Goal: Task Accomplishment & Management: Use online tool/utility

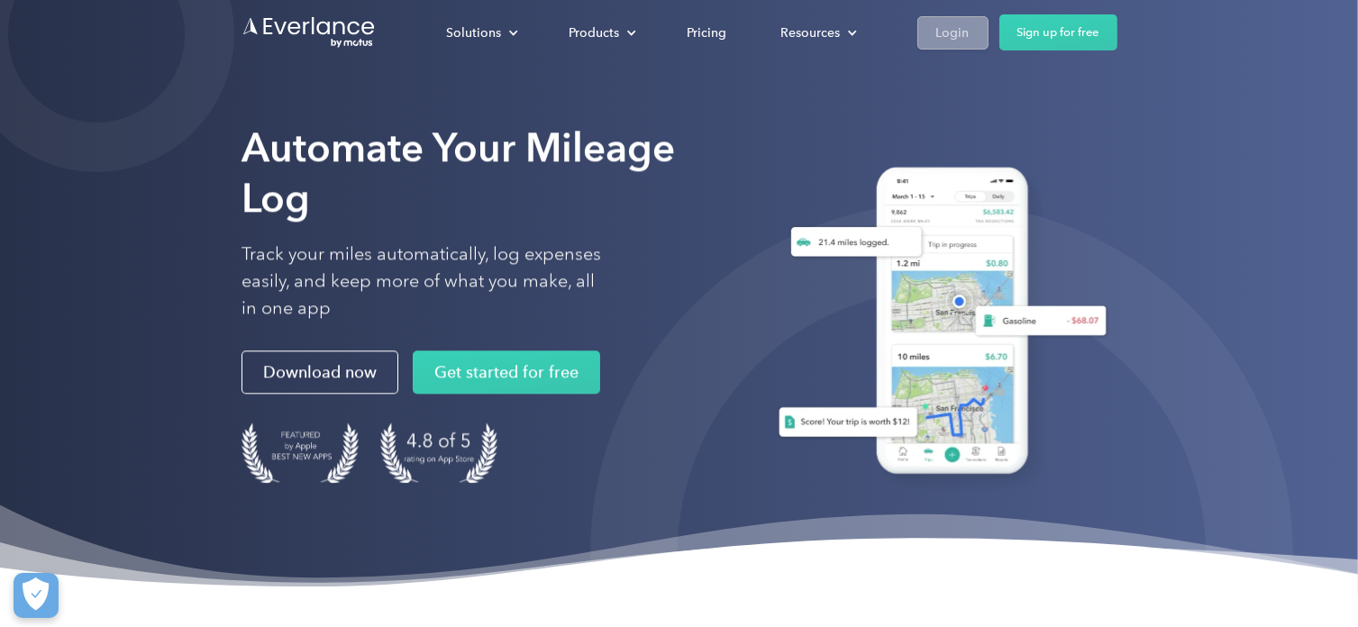
click at [955, 24] on div "Login" at bounding box center [953, 33] width 33 height 23
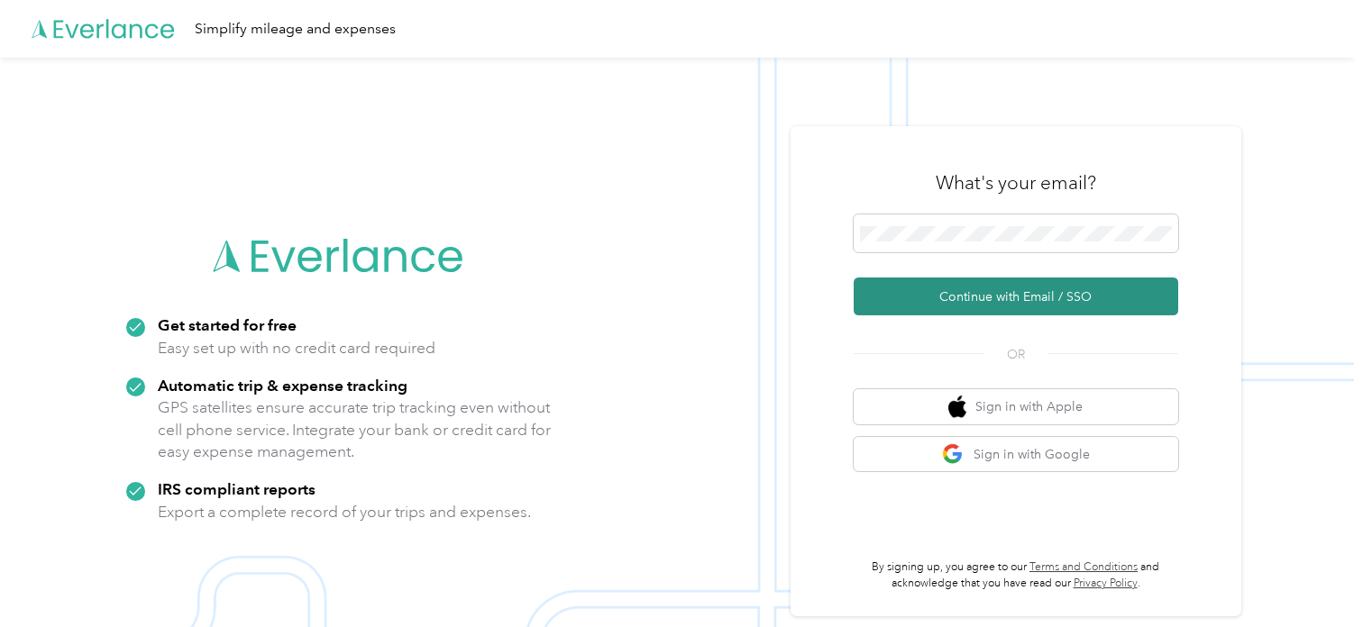
click at [954, 292] on button "Continue with Email / SSO" at bounding box center [1016, 297] width 325 height 38
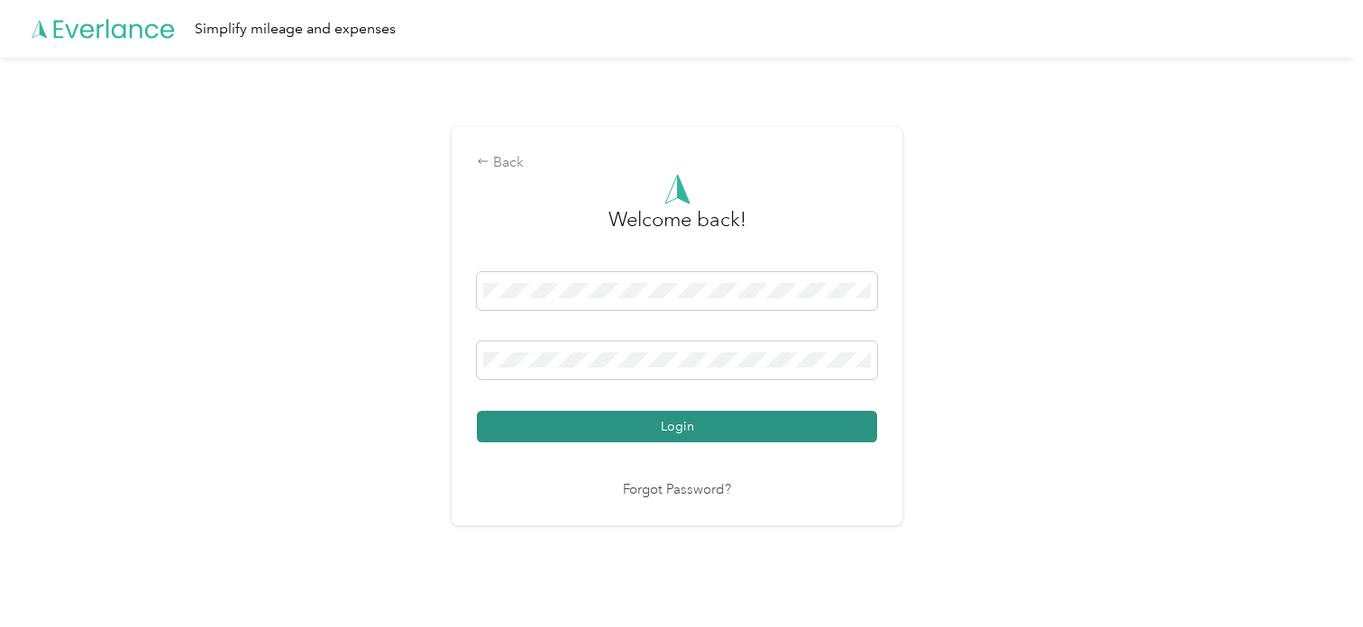
click at [573, 431] on button "Login" at bounding box center [677, 427] width 400 height 32
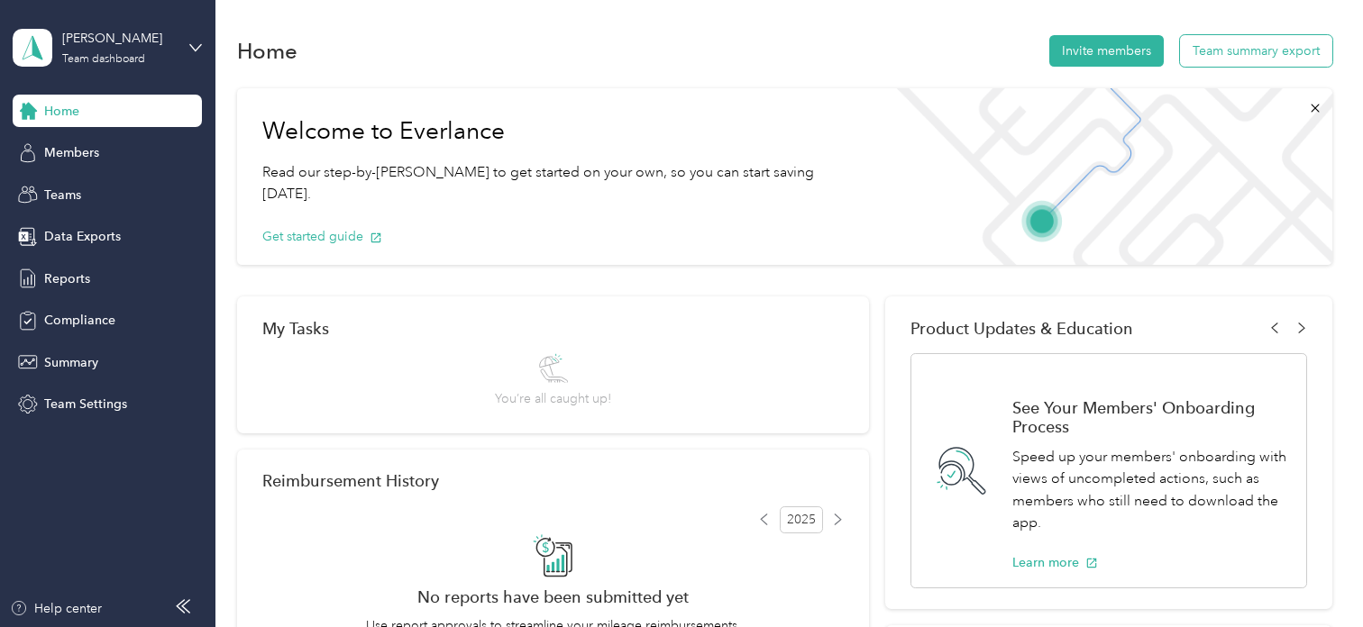
click at [1226, 50] on button "Team summary export" at bounding box center [1256, 51] width 152 height 32
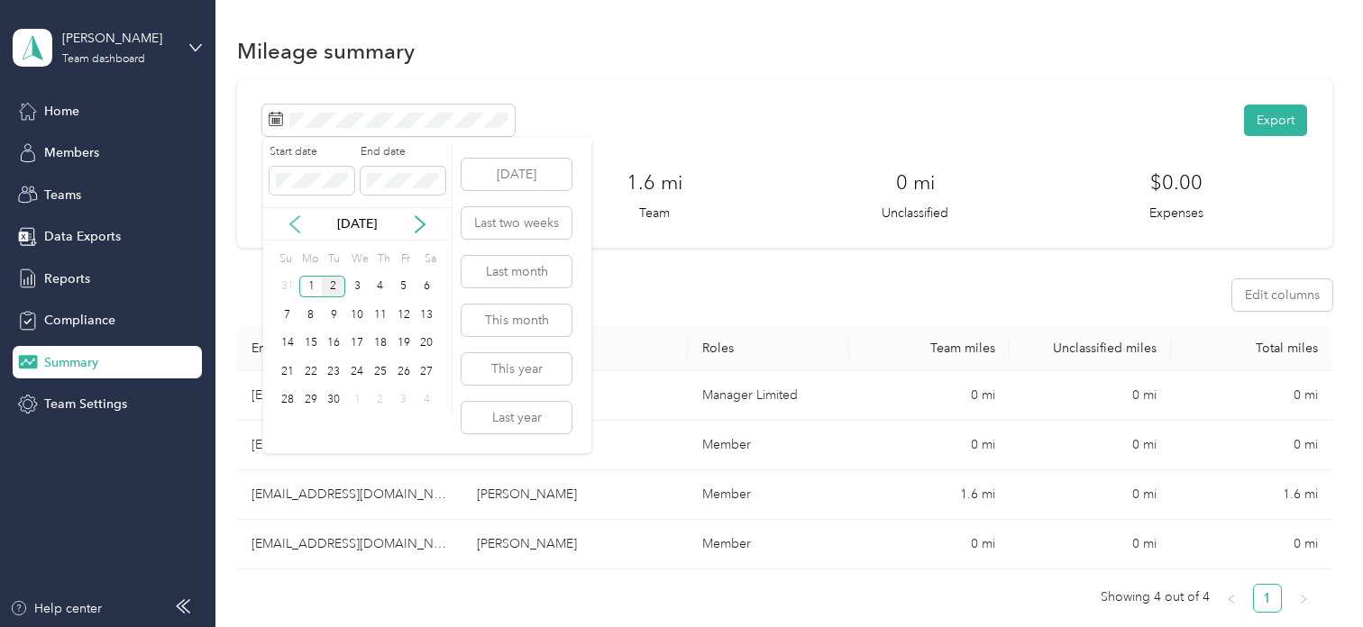
click at [294, 222] on icon at bounding box center [295, 224] width 18 height 18
click at [405, 286] on div "1" at bounding box center [403, 287] width 23 height 23
click at [288, 421] on div "31" at bounding box center [287, 428] width 23 height 23
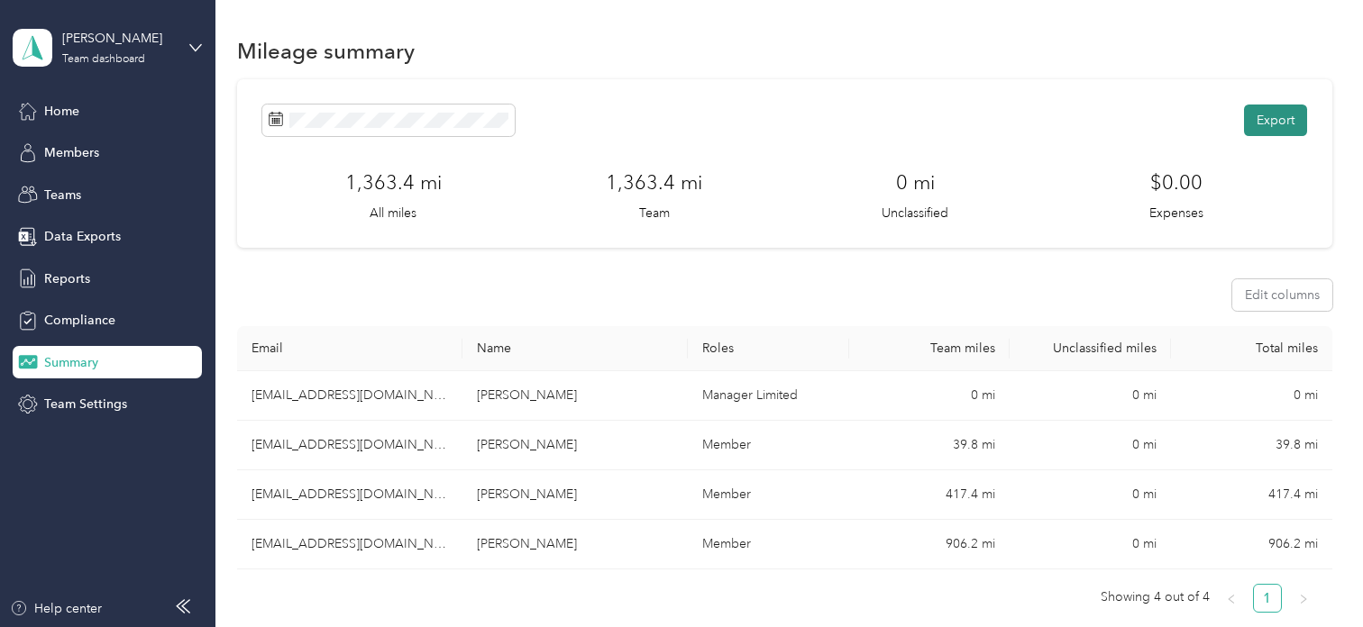
click at [1284, 108] on button "Export" at bounding box center [1275, 121] width 63 height 32
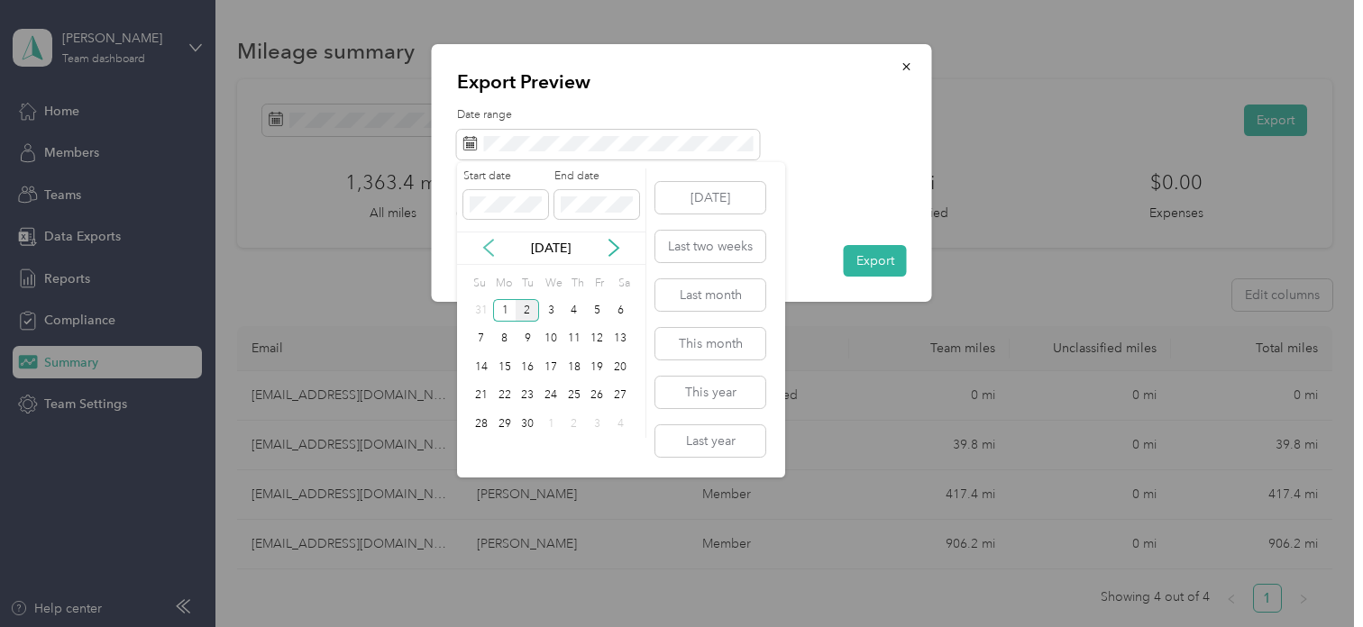
click at [487, 244] on icon at bounding box center [488, 248] width 9 height 16
click at [599, 310] on div "1" at bounding box center [597, 310] width 23 height 23
click at [480, 445] on div "31" at bounding box center [481, 453] width 23 height 23
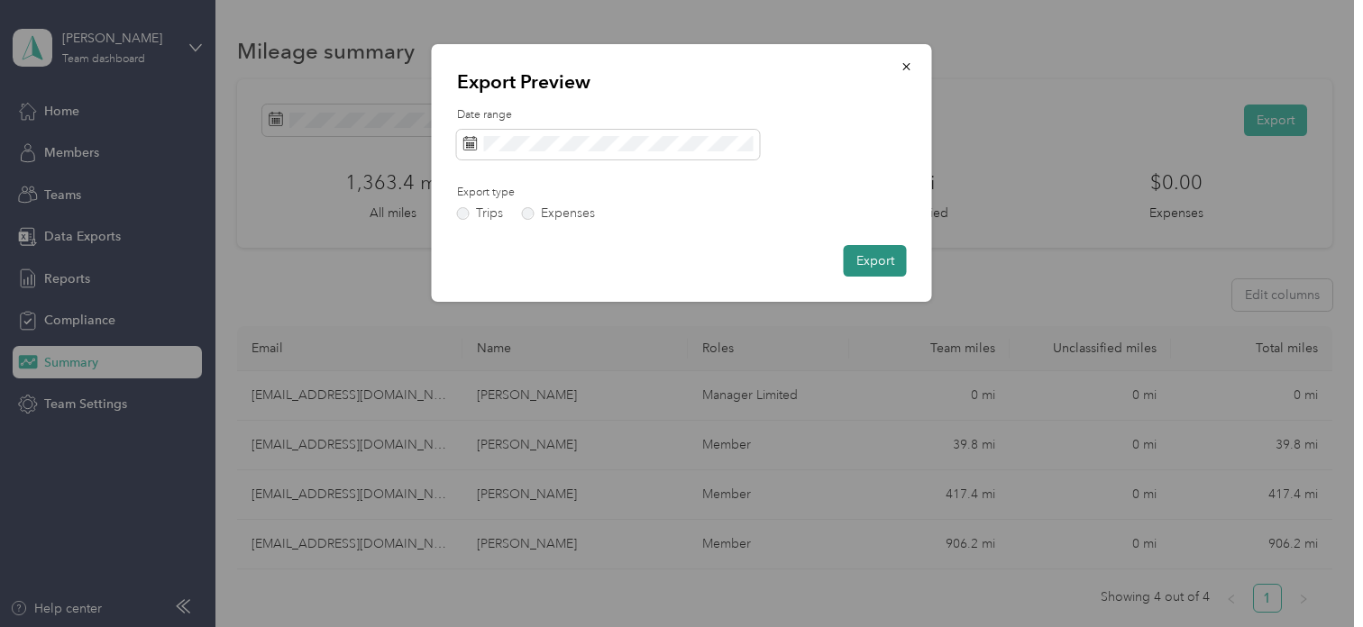
click at [873, 262] on button "Export" at bounding box center [875, 261] width 63 height 32
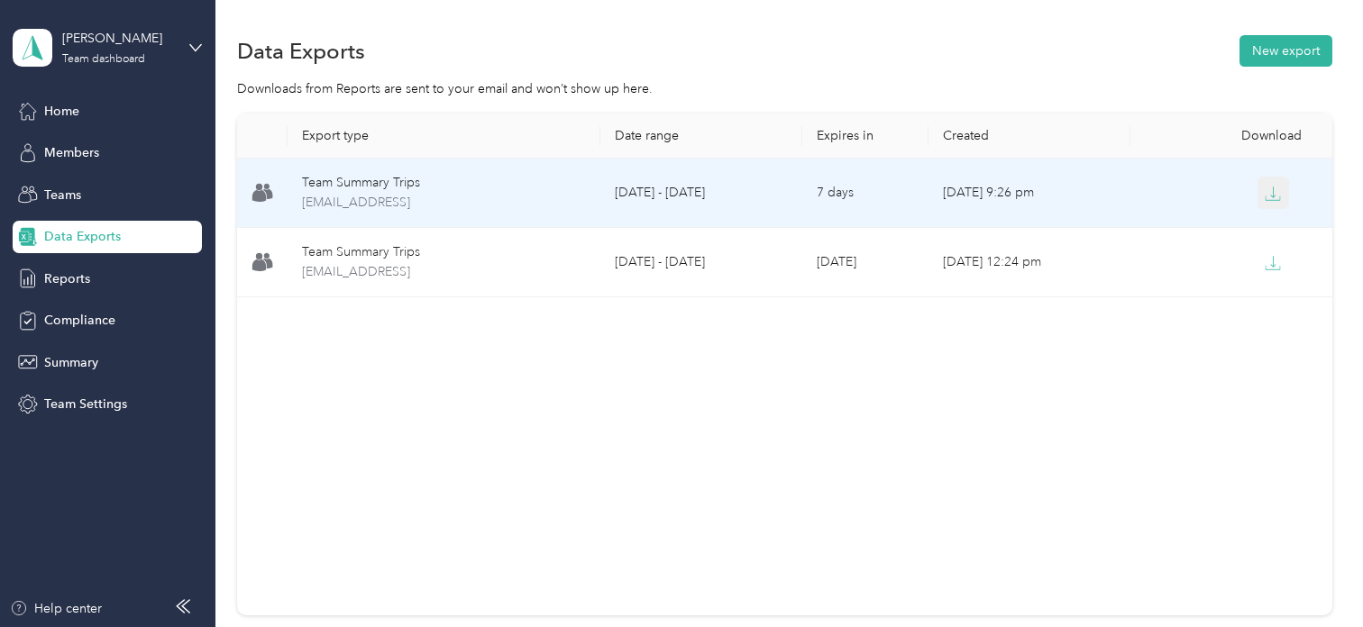
click at [1266, 192] on icon "button" at bounding box center [1273, 194] width 16 height 16
